Goal: Task Accomplishment & Management: Manage account settings

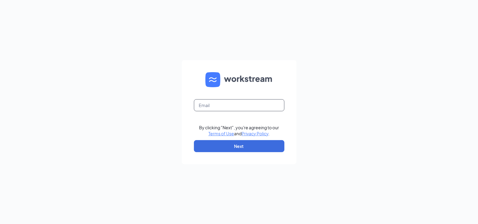
click at [228, 103] on input "text" at bounding box center [239, 105] width 90 height 12
type input "rs035358@tacobell.com"
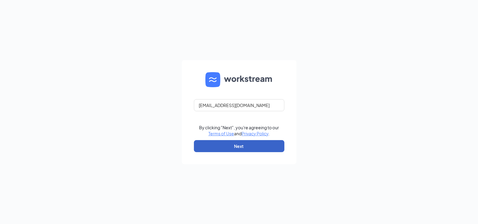
click at [228, 146] on button "Next" at bounding box center [239, 146] width 90 height 12
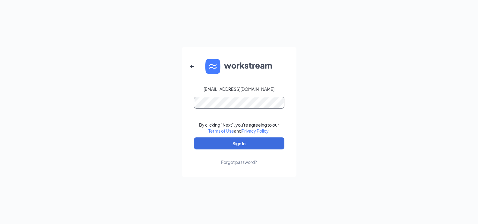
click at [194, 138] on button "Sign In" at bounding box center [239, 144] width 90 height 12
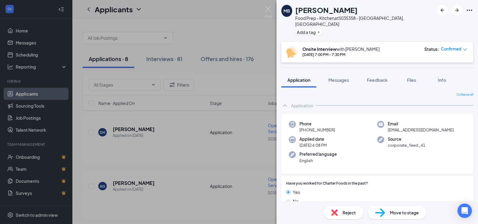
click at [391, 211] on span "Move to stage" at bounding box center [404, 213] width 29 height 7
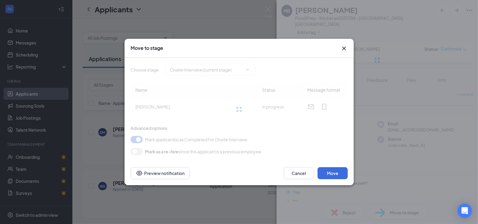
type input "Hiring Complete (final stage)"
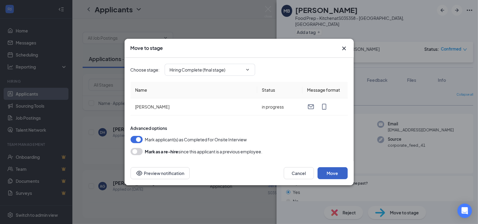
click at [341, 172] on button "Move" at bounding box center [332, 174] width 30 height 12
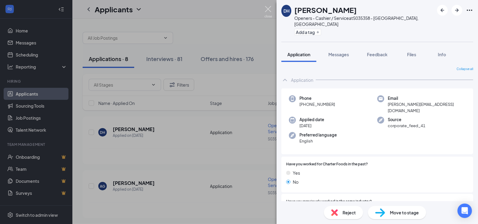
click at [270, 9] on img at bounding box center [268, 12] width 8 height 12
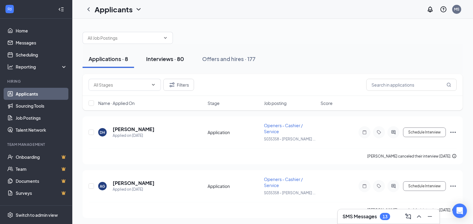
click at [163, 58] on div "Interviews · 80" at bounding box center [165, 59] width 38 height 8
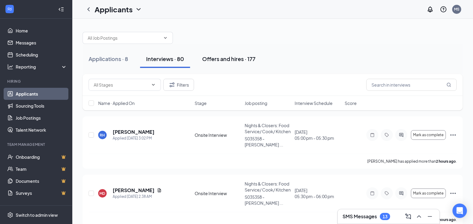
click at [230, 57] on div "Offers and hires · 177" at bounding box center [228, 59] width 53 height 8
